Goal: Navigation & Orientation: Find specific page/section

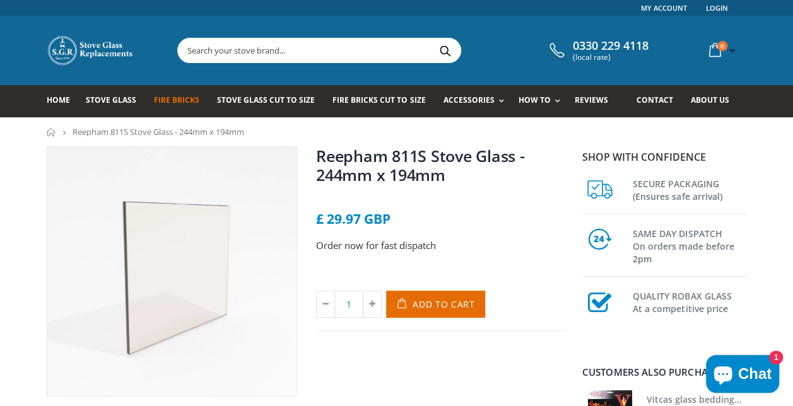
click at [184, 100] on span "Fire Bricks" at bounding box center [176, 100] width 45 height 11
click at [181, 102] on span "Fire Bricks" at bounding box center [176, 100] width 45 height 11
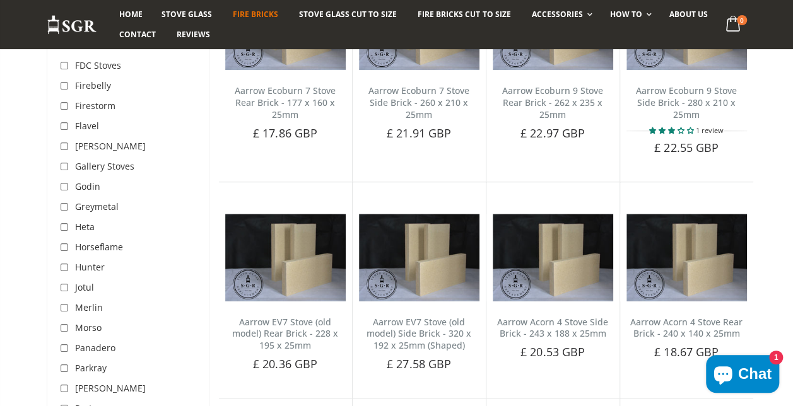
scroll to position [568, 0]
